Goal: Check status: Check status

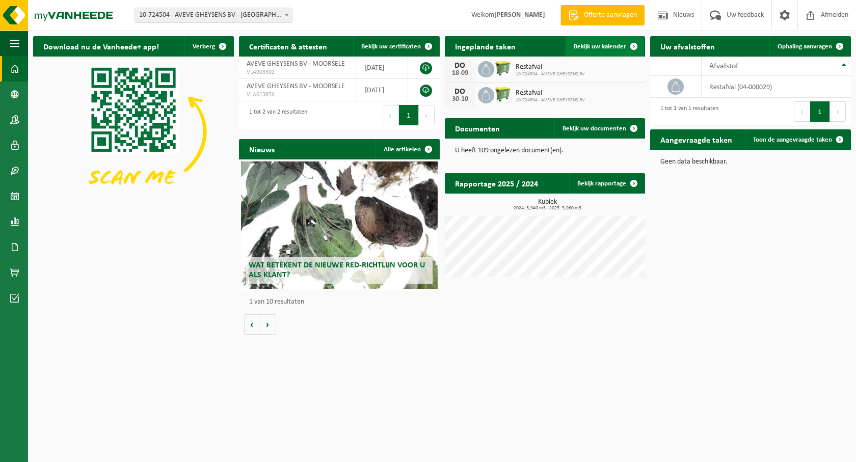
click at [616, 48] on span "Bekijk uw kalender" at bounding box center [600, 46] width 52 height 7
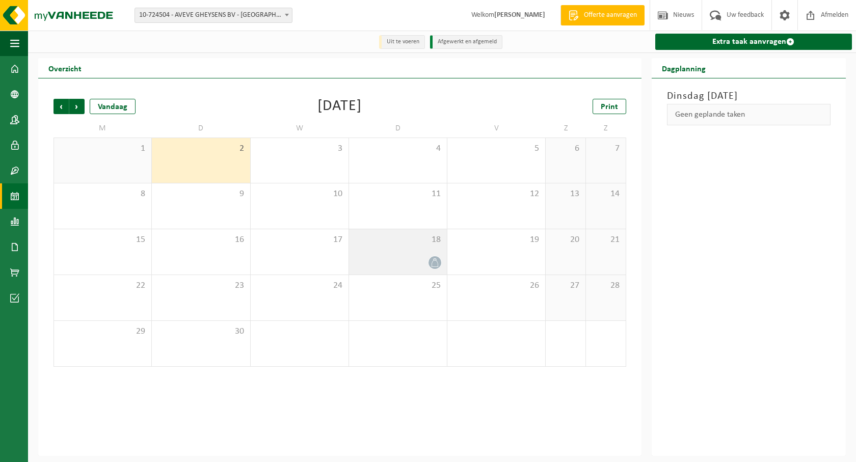
click at [434, 258] on span at bounding box center [435, 262] width 13 height 13
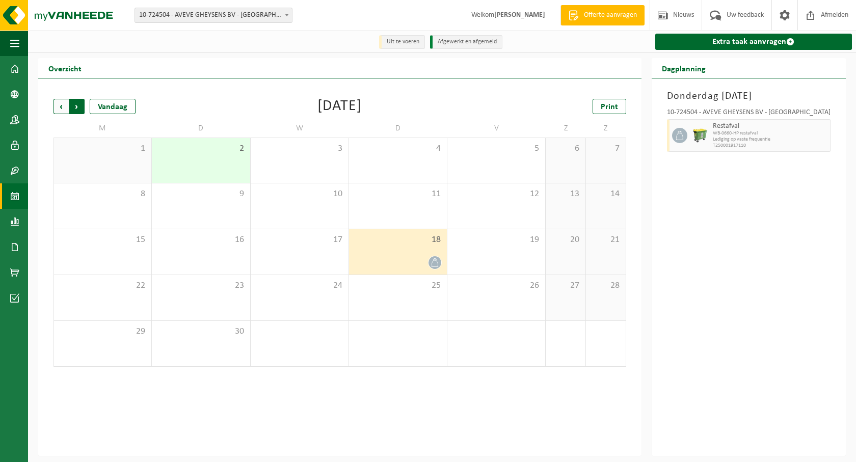
click at [57, 100] on span "Vorige" at bounding box center [61, 106] width 15 height 15
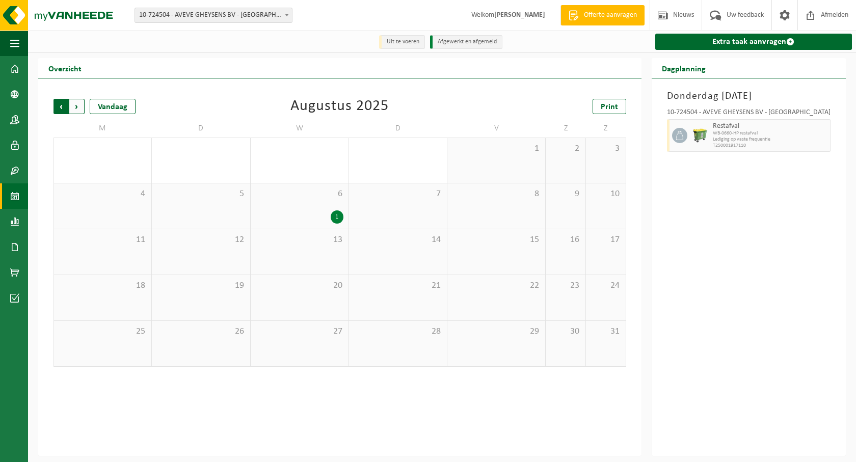
click at [76, 105] on span "Volgende" at bounding box center [76, 106] width 15 height 15
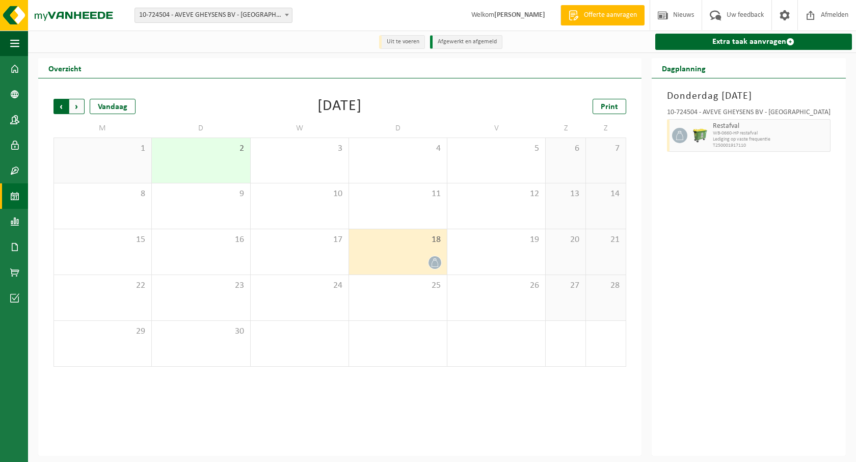
click at [72, 106] on span "Volgende" at bounding box center [76, 106] width 15 height 15
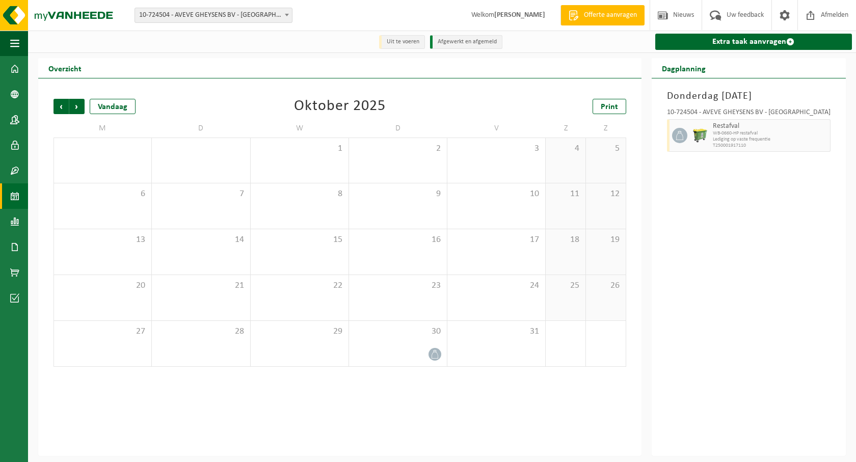
click at [72, 106] on span "Volgende" at bounding box center [76, 106] width 15 height 15
click at [58, 104] on span "Vorige" at bounding box center [61, 106] width 15 height 15
